Goal: Task Accomplishment & Management: Manage account settings

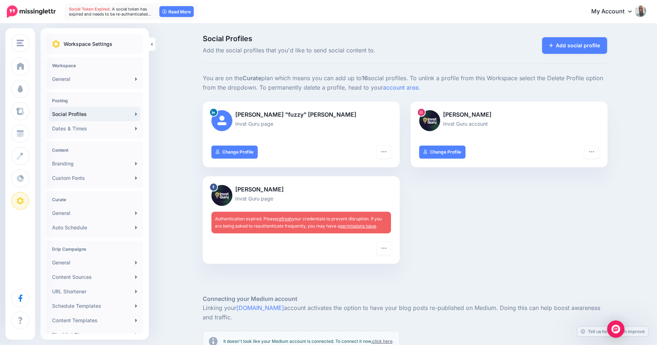
click at [288, 219] on link "refresh" at bounding box center [284, 218] width 15 height 5
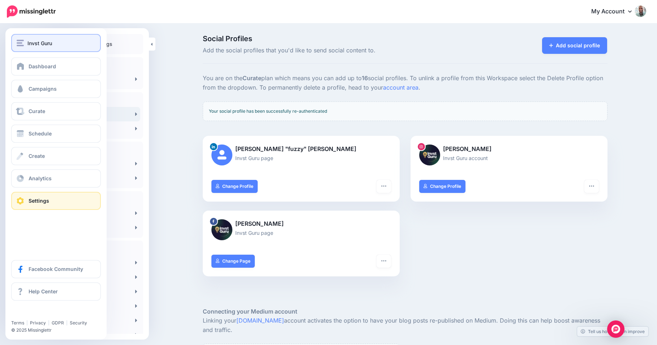
click at [17, 44] on img "button" at bounding box center [20, 43] width 7 height 7
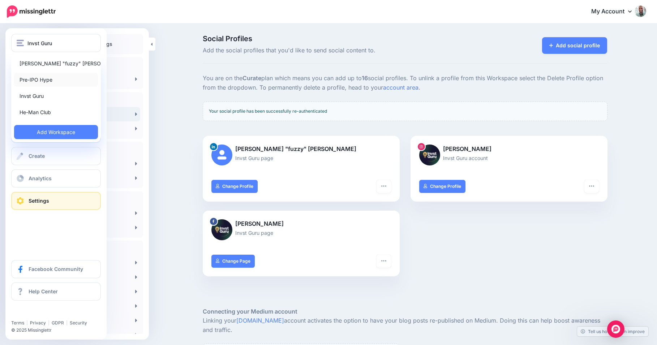
click at [30, 78] on link "Pre-IPO Hype" at bounding box center [56, 80] width 84 height 14
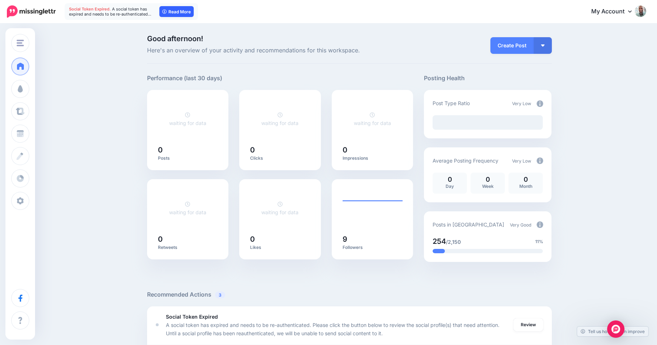
click at [179, 13] on link "Read More" at bounding box center [176, 11] width 34 height 11
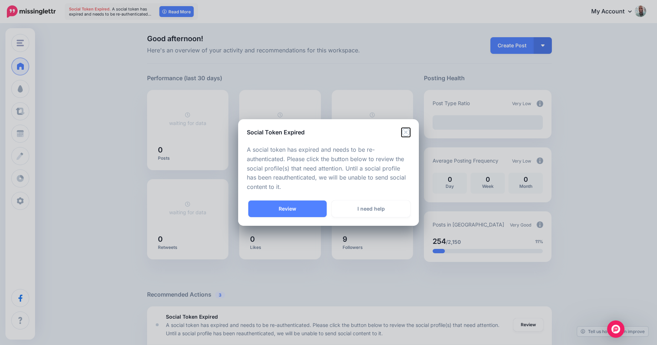
click at [408, 132] on icon "Close" at bounding box center [405, 132] width 9 height 9
